Goal: Information Seeking & Learning: Find specific page/section

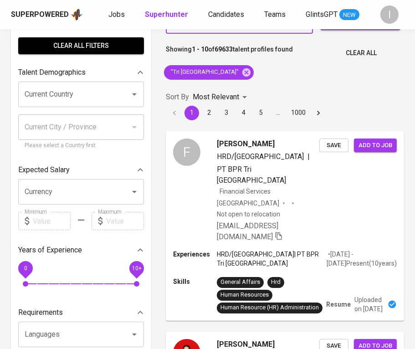
scroll to position [34, 0]
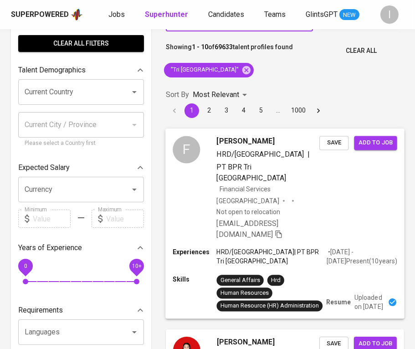
click at [313, 196] on div "Indonesia Not open to relocation" at bounding box center [268, 206] width 103 height 20
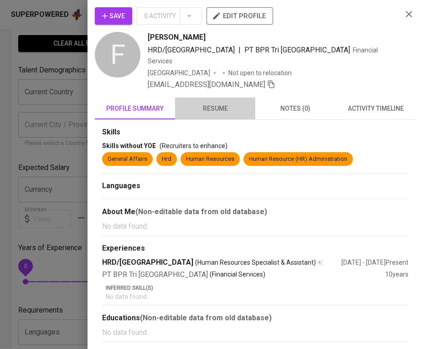
click at [212, 103] on span "resume" at bounding box center [215, 108] width 69 height 11
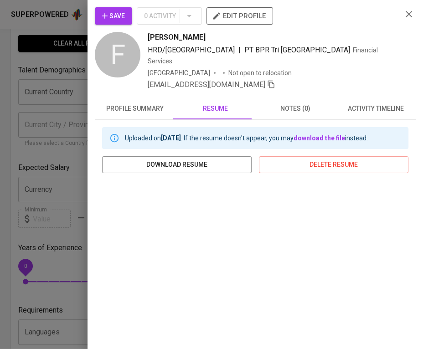
click at [54, 94] on div at bounding box center [211, 174] width 423 height 349
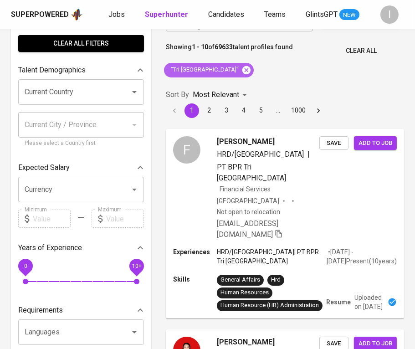
click at [242, 71] on icon at bounding box center [247, 70] width 10 height 10
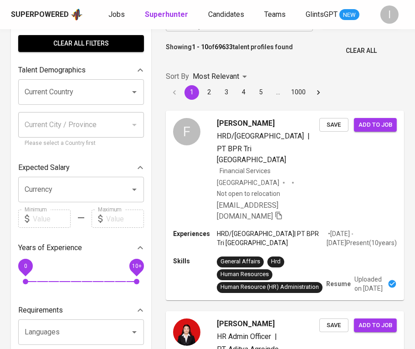
click at [239, 27] on input "Search for a job title, company or other keywords" at bounding box center [241, 18] width 107 height 17
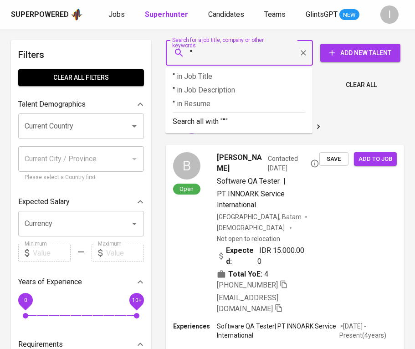
paste input "ChapterOne-IP"
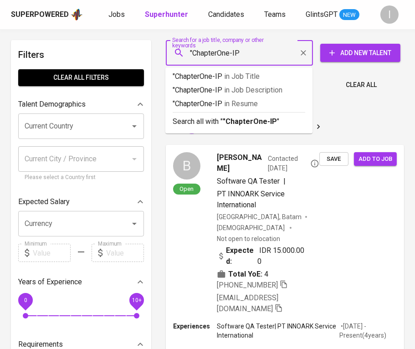
type input ""ChapterOne-IP""
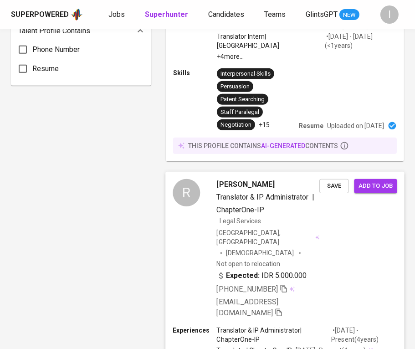
scroll to position [713, 0]
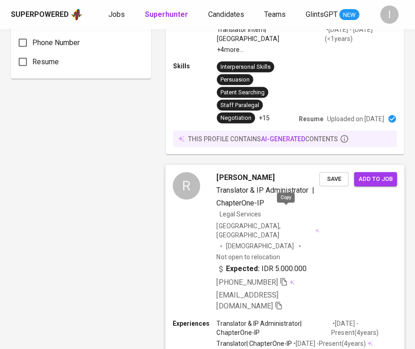
click at [287, 278] on icon "button" at bounding box center [283, 282] width 6 height 8
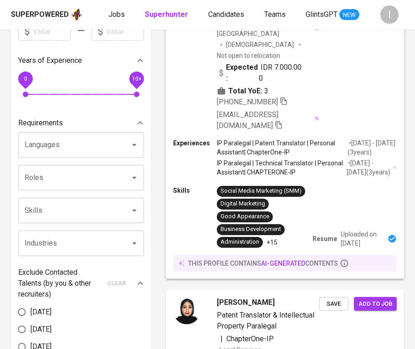
scroll to position [0, 0]
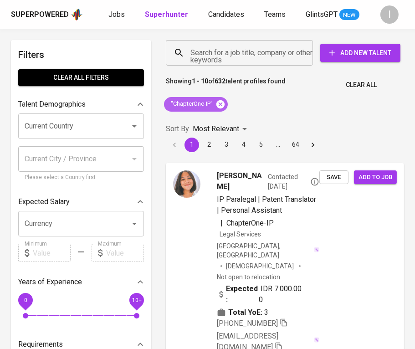
click at [222, 104] on icon at bounding box center [221, 104] width 8 height 8
click at [244, 55] on input "Search for a job title, company or other keywords" at bounding box center [241, 52] width 107 height 17
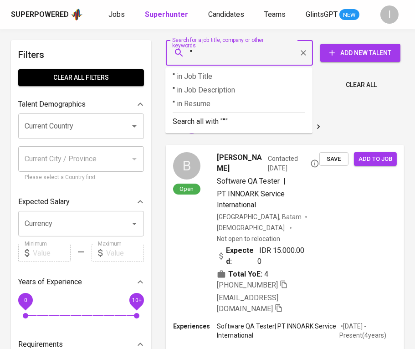
paste input "KUSUMA PERSADA ENGINEERING"
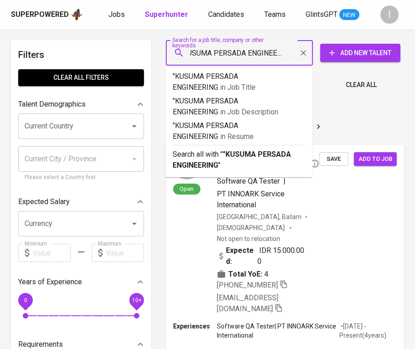
type input ""KUSUMA PERSADA ENGINEERING""
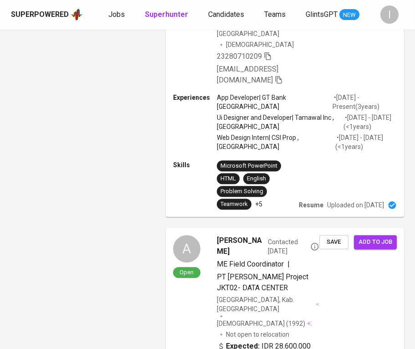
scroll to position [126, 0]
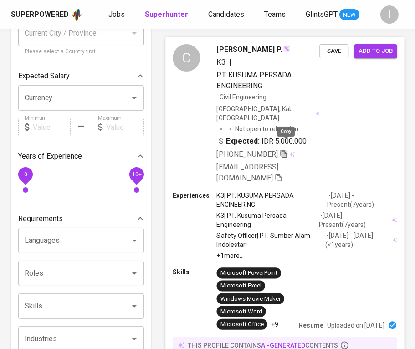
click at [286, 150] on icon "button" at bounding box center [284, 154] width 8 height 8
